Goal: Information Seeking & Learning: Learn about a topic

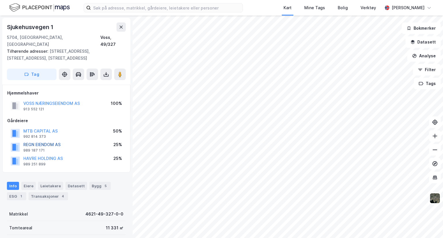
click at [0, 0] on button "REGN EIENDOM AS" at bounding box center [0, 0] width 0 height 0
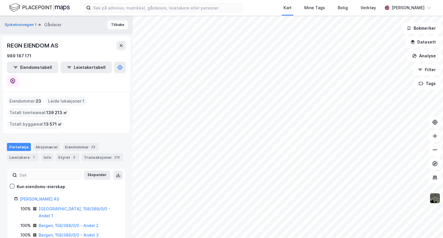
click at [112, 25] on button "Tilbake" at bounding box center [117, 24] width 21 height 9
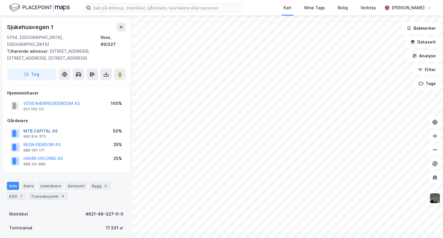
click at [0, 0] on button "MTB CAPITAL AS" at bounding box center [0, 0] width 0 height 0
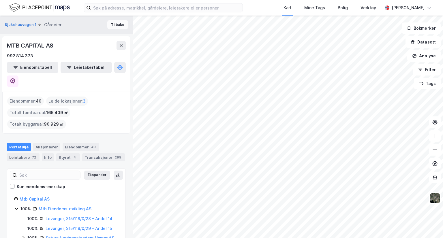
click at [112, 24] on button "Tilbake" at bounding box center [117, 24] width 21 height 9
